Goal: Task Accomplishment & Management: Complete application form

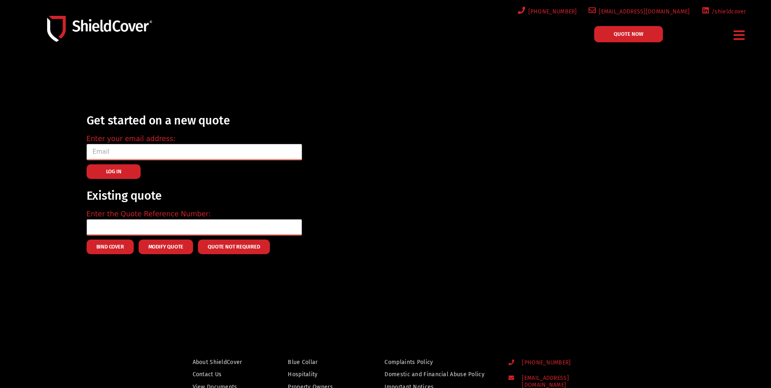
click at [180, 154] on input "email" at bounding box center [194, 152] width 215 height 16
type input "[PERSON_NAME][EMAIL_ADDRESS][DOMAIN_NAME]"
click at [121, 172] on span "LOG IN" at bounding box center [113, 172] width 15 height 2
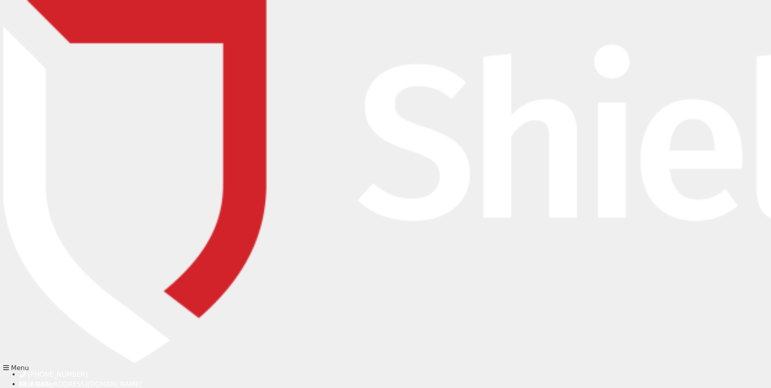
type input "[PERSON_NAME][EMAIL_ADDRESS][DOMAIN_NAME]"
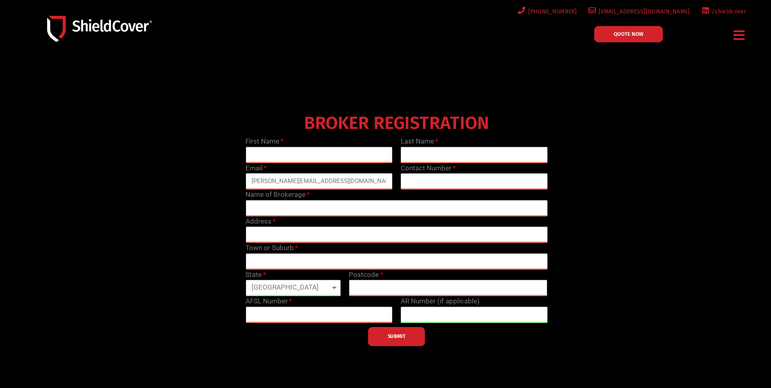
click at [334, 181] on input "[PERSON_NAME][EMAIL_ADDRESS][DOMAIN_NAME]" at bounding box center [318, 181] width 147 height 16
type input "angela.doherty@pscggib.com.au"
click at [321, 158] on input "text" at bounding box center [318, 155] width 147 height 16
type input "Angela"
type input "Doherty"
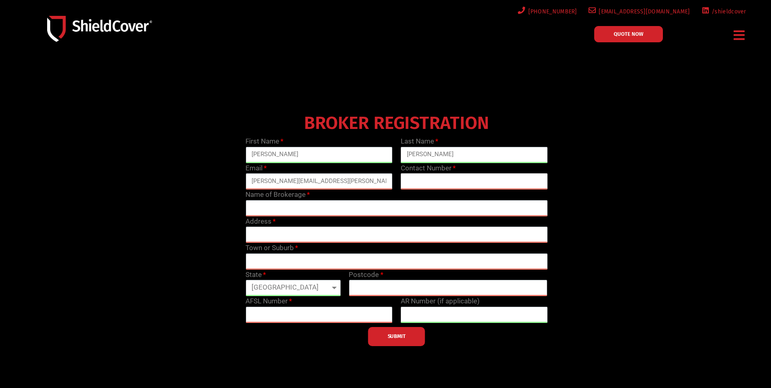
type input "0402818402"
click at [310, 209] on input "text" at bounding box center [396, 208] width 302 height 16
type input "PSC GGIB"
click at [307, 236] on input "text" at bounding box center [396, 234] width 302 height 16
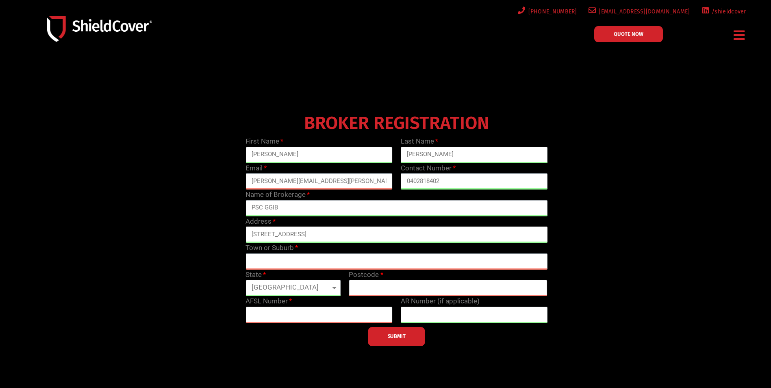
type input "22 Welsford Street"
type input "Shepparton"
click at [274, 290] on select "Queensland New South Wales Northern Territory South Australia Tasmania Victoria…" at bounding box center [292, 287] width 95 height 16
select select "VIC"
click at [245, 279] on select "Queensland New South Wales Northern Territory South Australia Tasmania Victoria…" at bounding box center [292, 287] width 95 height 16
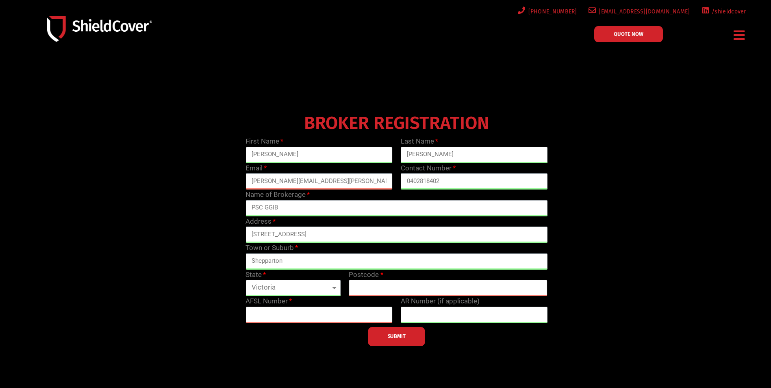
click at [386, 287] on input "text" at bounding box center [448, 287] width 199 height 16
type input "3630"
click at [81, 240] on div "BROKER REGISTRATION First Name Angela Last Name Doherty Email angela.doherty@ps…" at bounding box center [386, 248] width 650 height 203
click at [362, 318] on input "text" at bounding box center [318, 314] width 147 height 16
type input "305491"
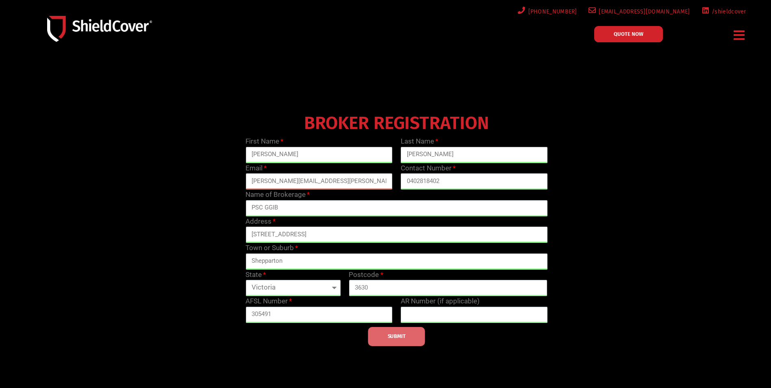
click at [412, 342] on button "SUBMIT" at bounding box center [396, 336] width 57 height 19
